Goal: Answer question/provide support: Share knowledge or assist other users

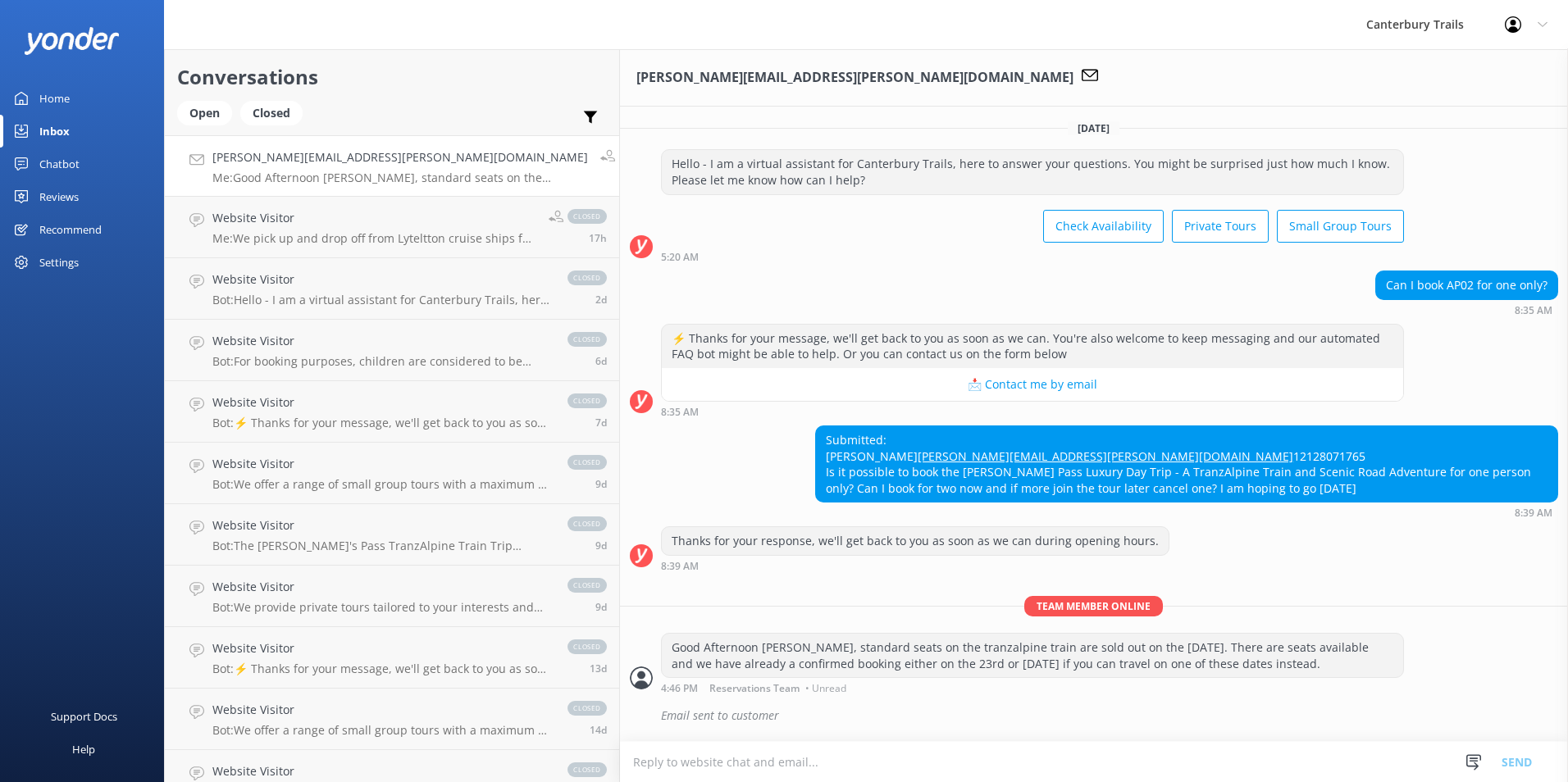
scroll to position [65, 0]
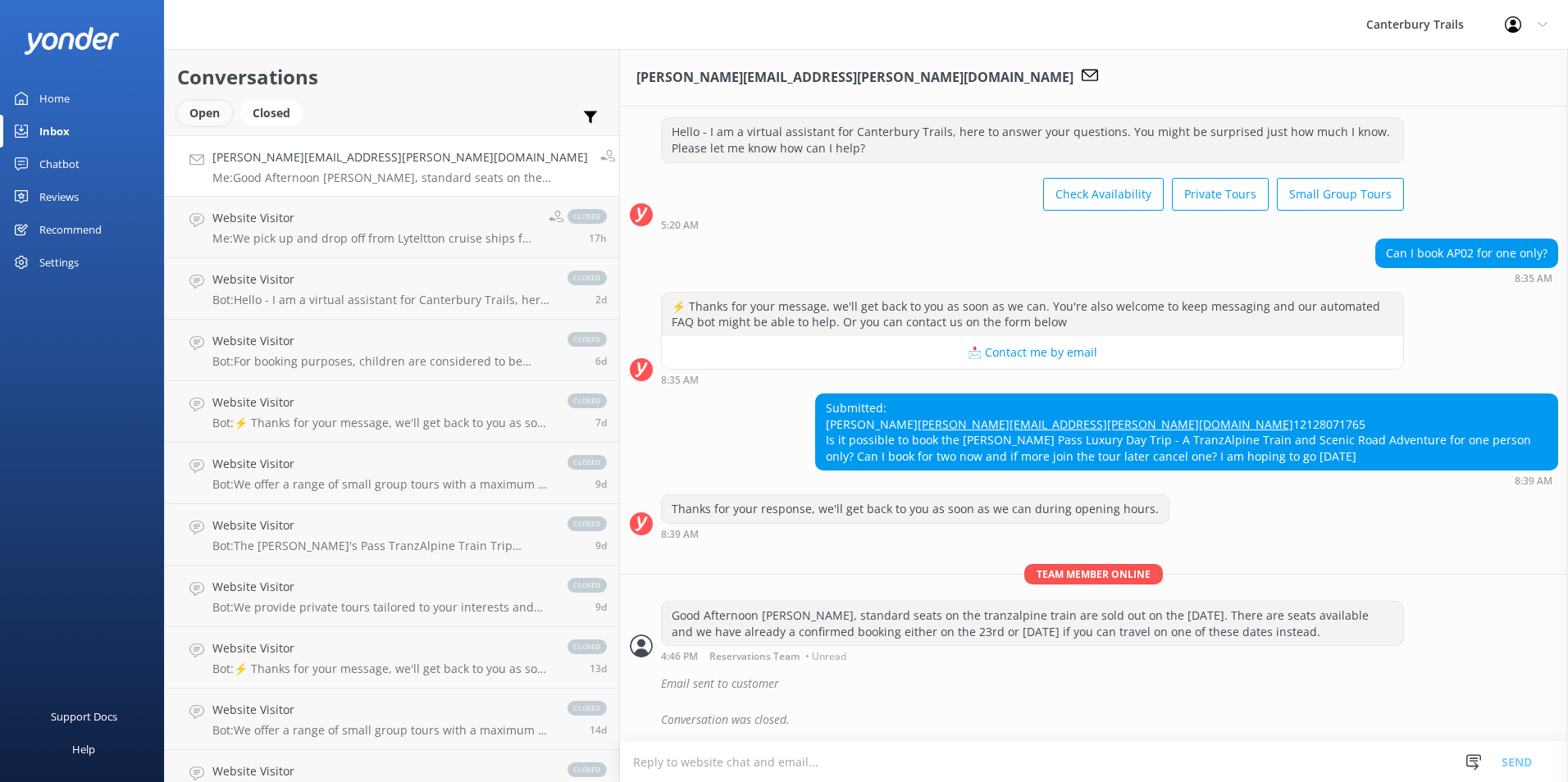
click at [211, 117] on div "Open" at bounding box center [205, 113] width 55 height 25
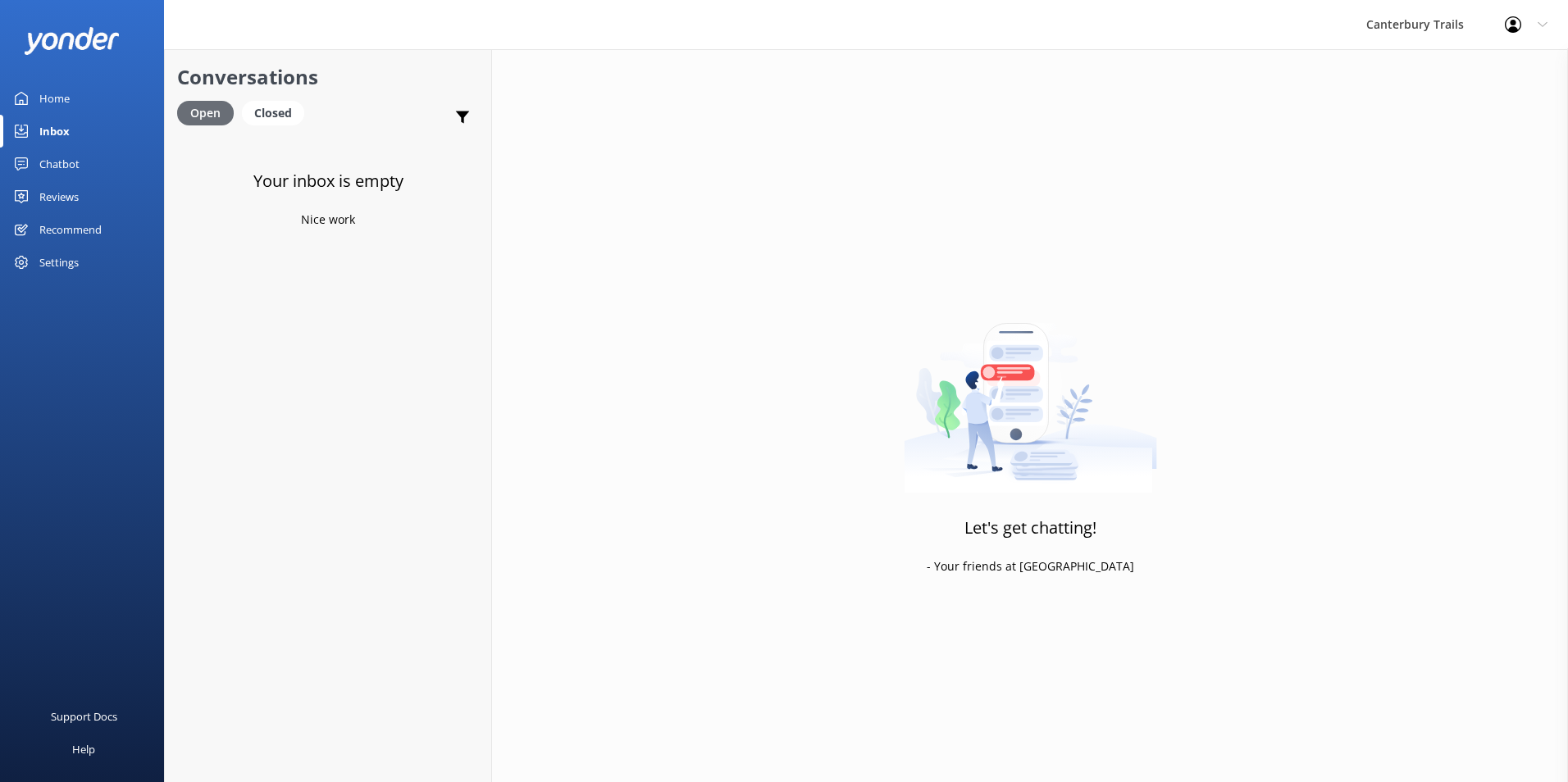
click at [211, 115] on div "Open" at bounding box center [206, 113] width 57 height 25
click at [261, 114] on div "Closed" at bounding box center [272, 113] width 62 height 25
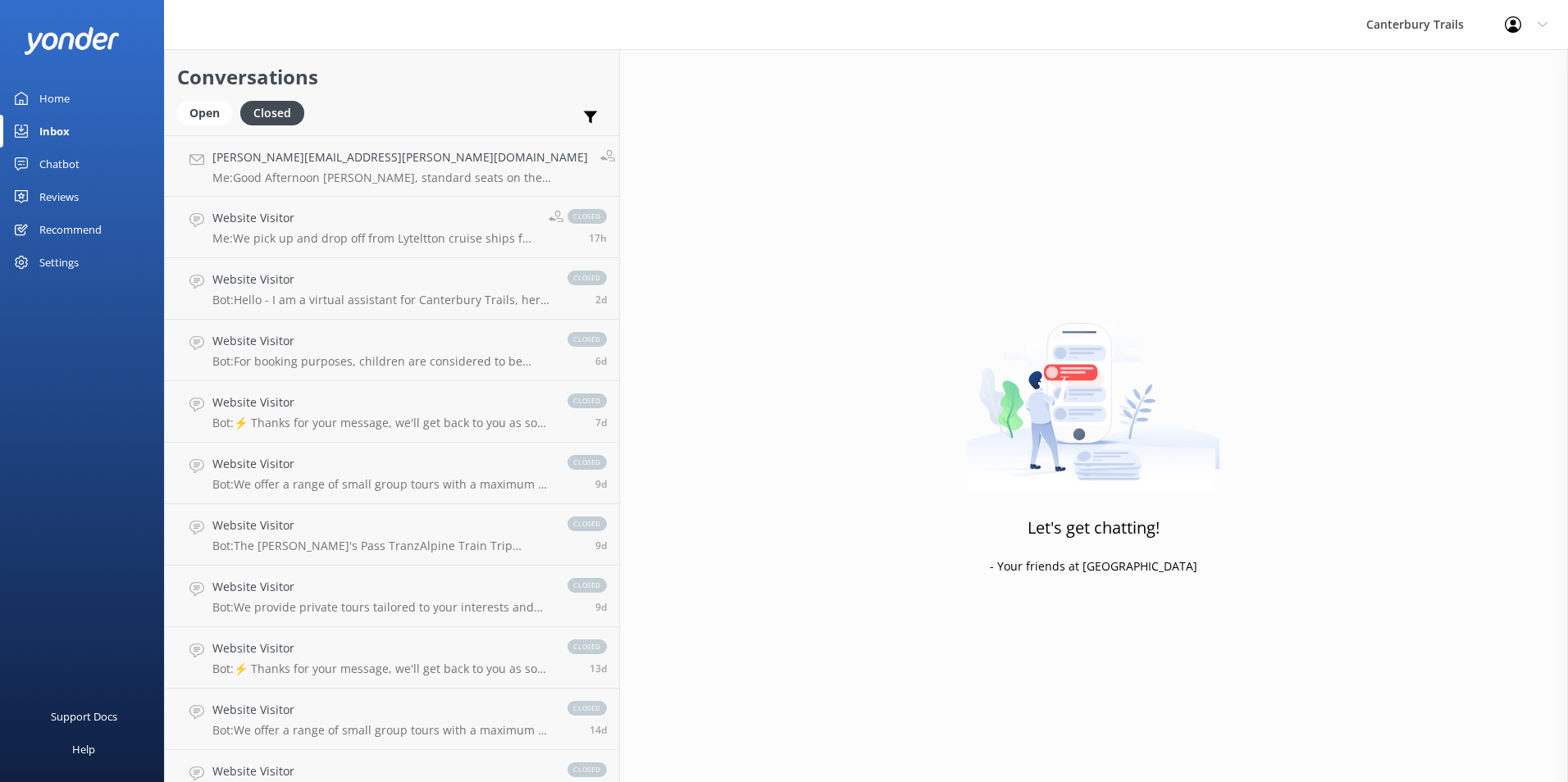
click at [48, 166] on div "Chatbot" at bounding box center [59, 163] width 40 height 32
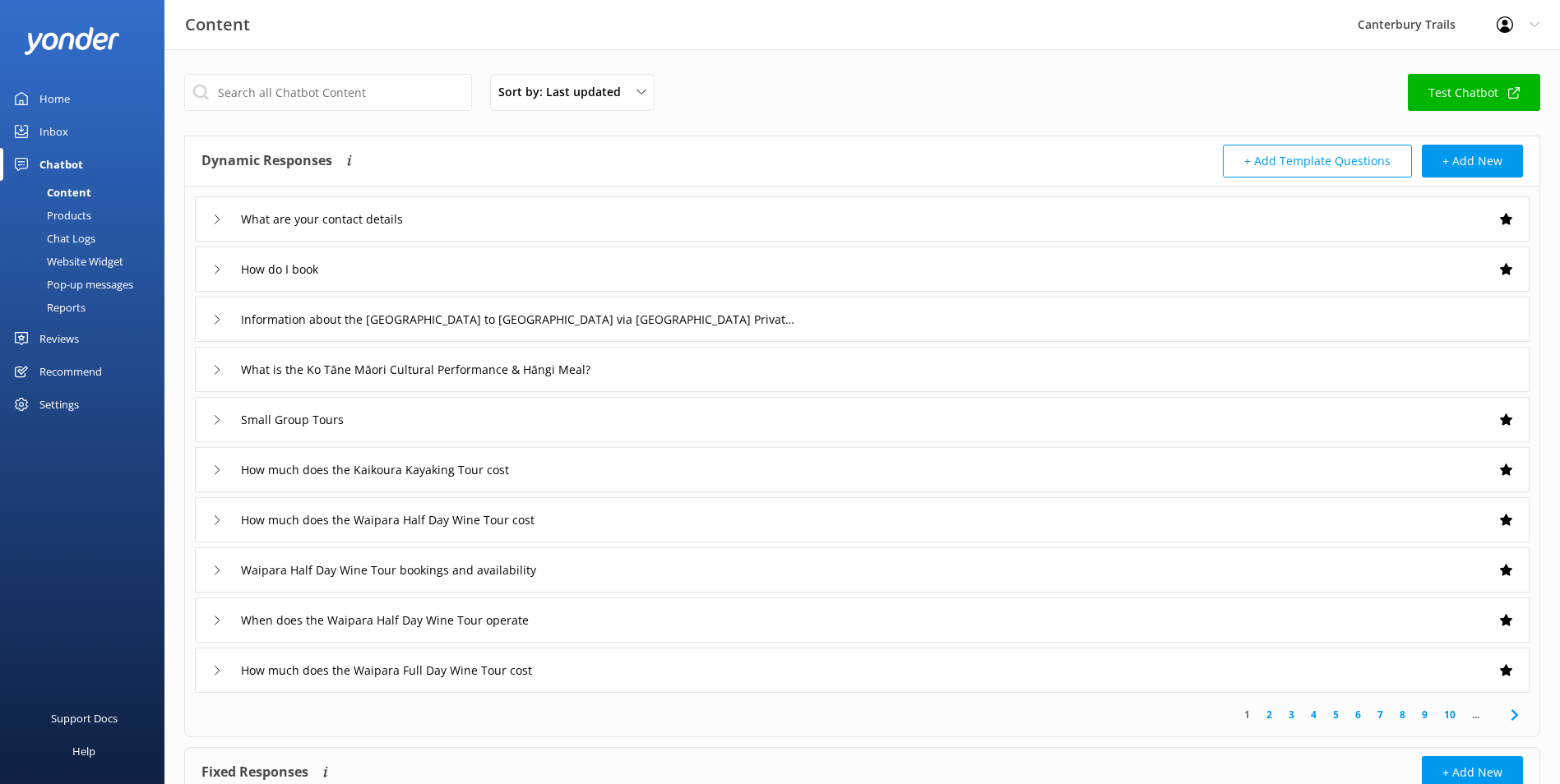
click at [52, 124] on div "Inbox" at bounding box center [53, 131] width 29 height 33
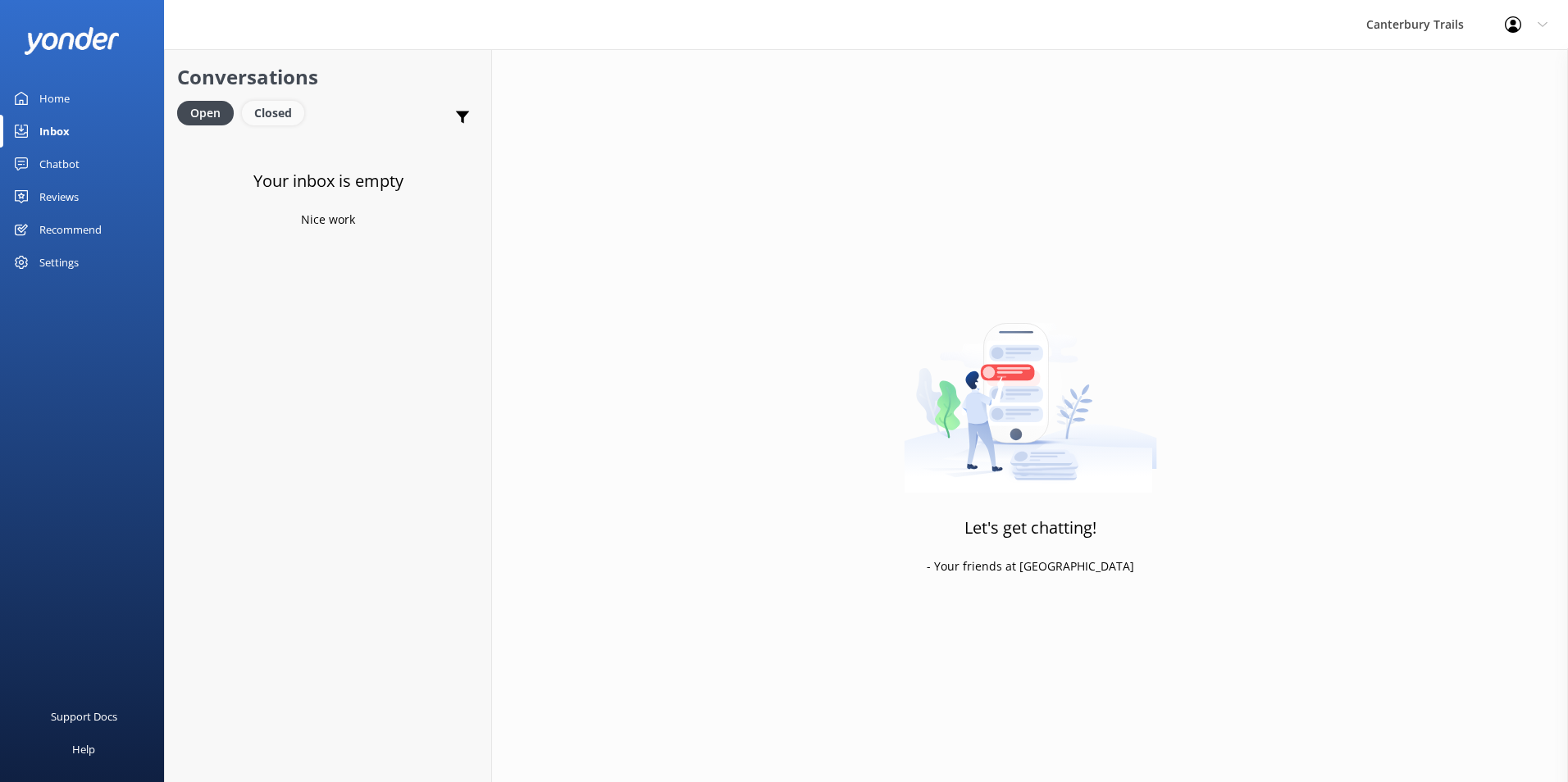
click at [272, 108] on div "Closed" at bounding box center [272, 113] width 62 height 25
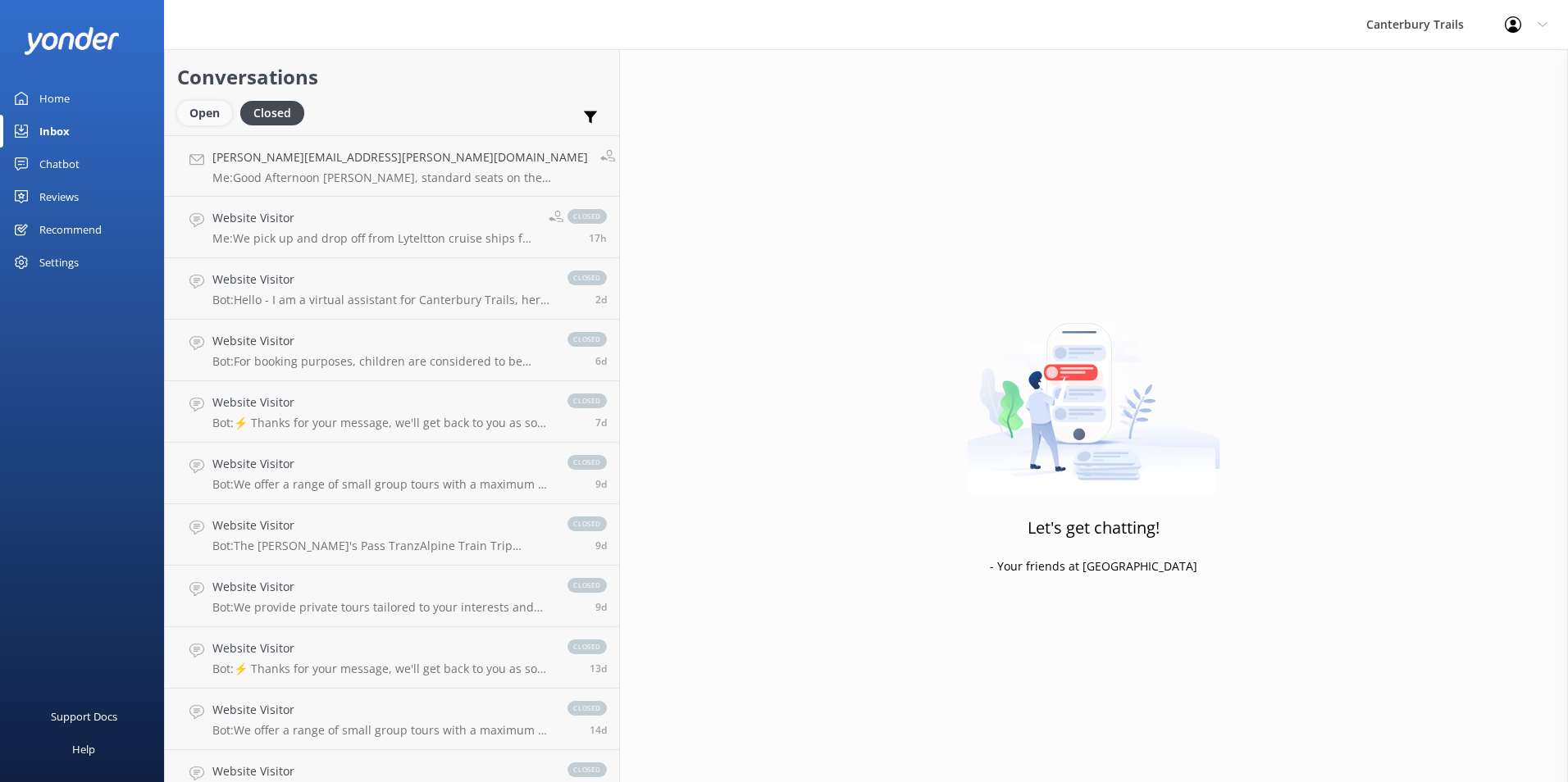
click at [197, 120] on div "Open" at bounding box center [205, 113] width 55 height 25
